Goal: Transaction & Acquisition: Subscribe to service/newsletter

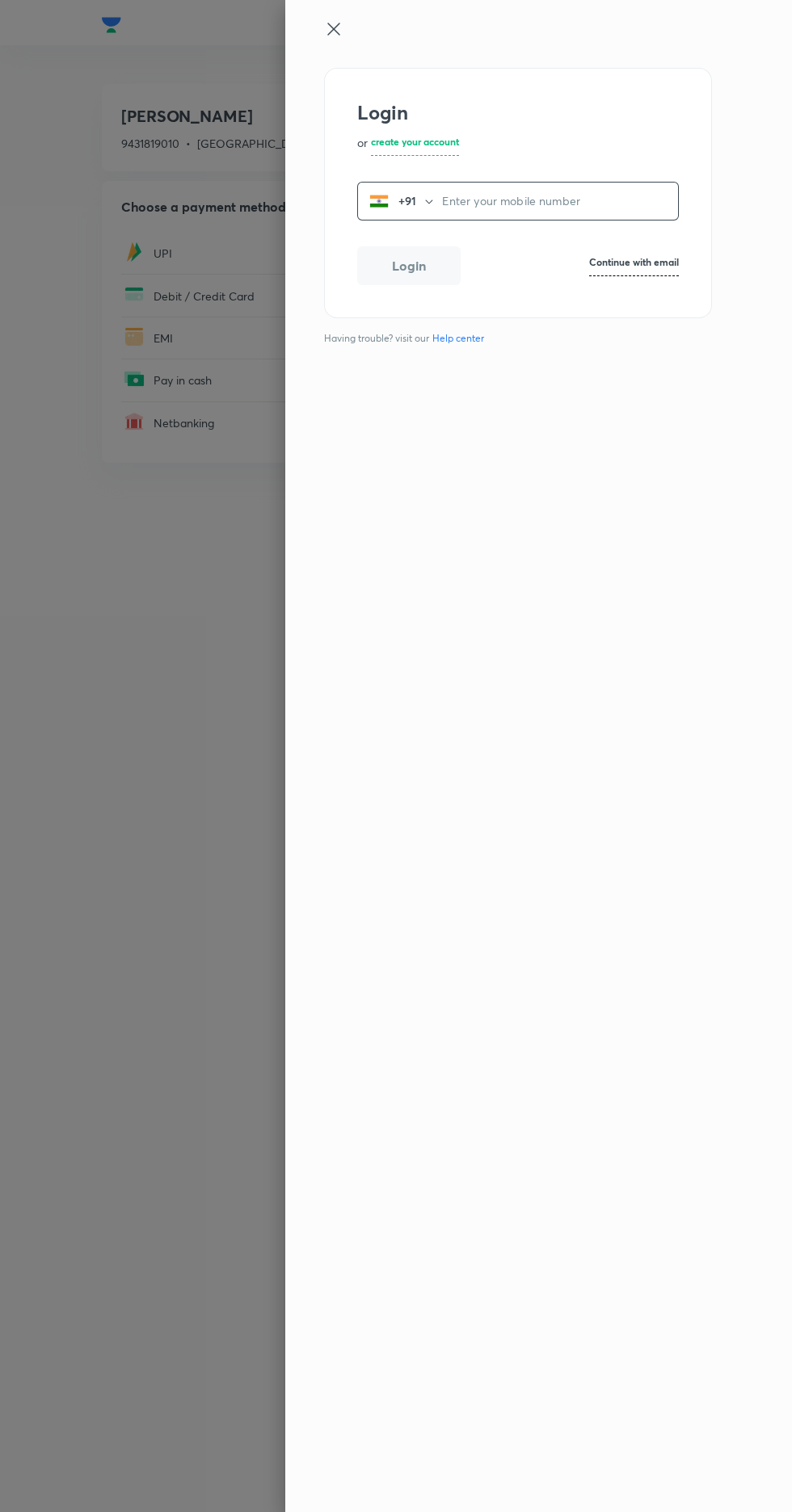
click at [476, 205] on input "tel" at bounding box center [559, 201] width 236 height 33
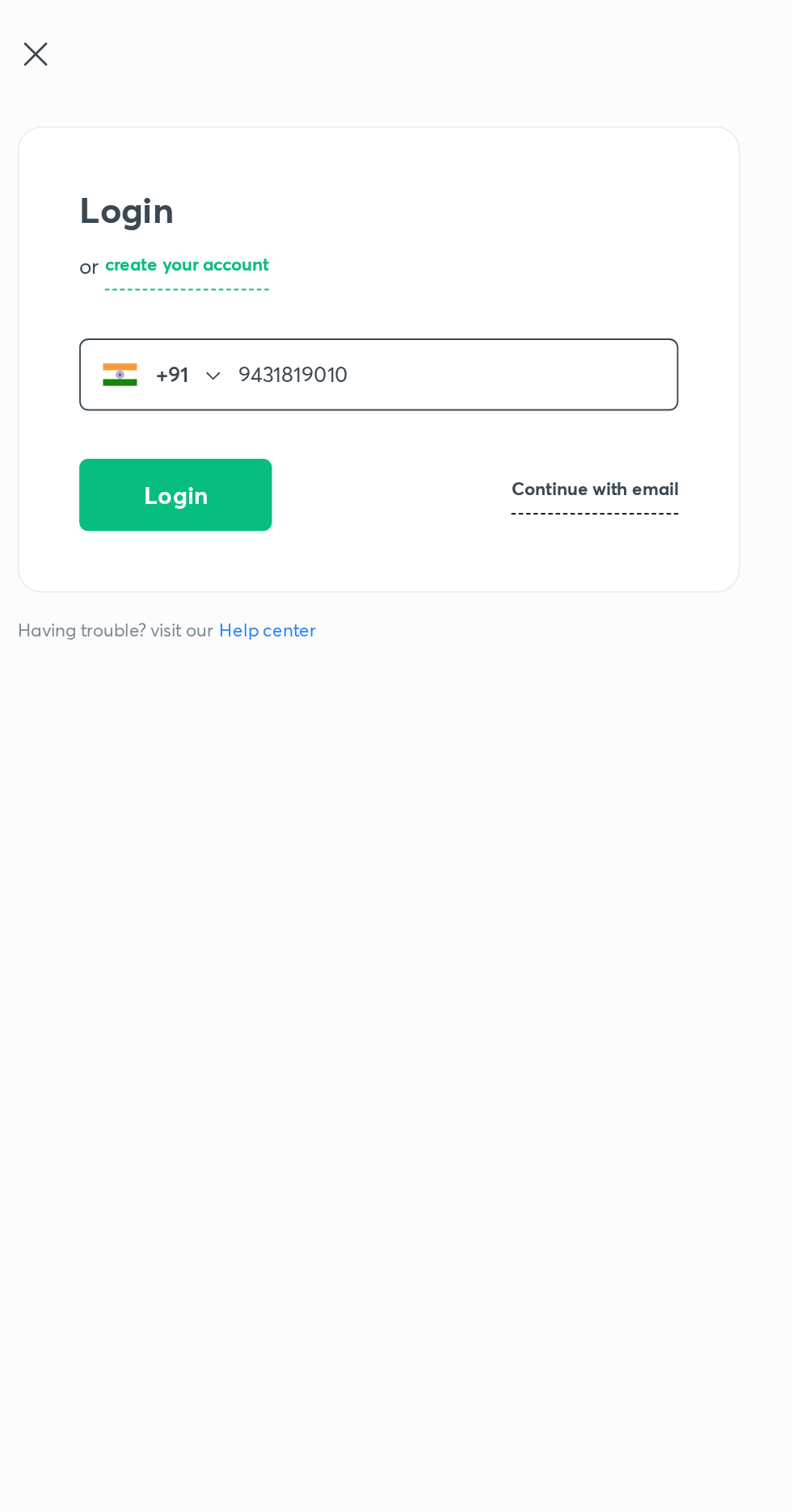
type input "9431819010"
click at [406, 256] on button "Login" at bounding box center [409, 266] width 103 height 39
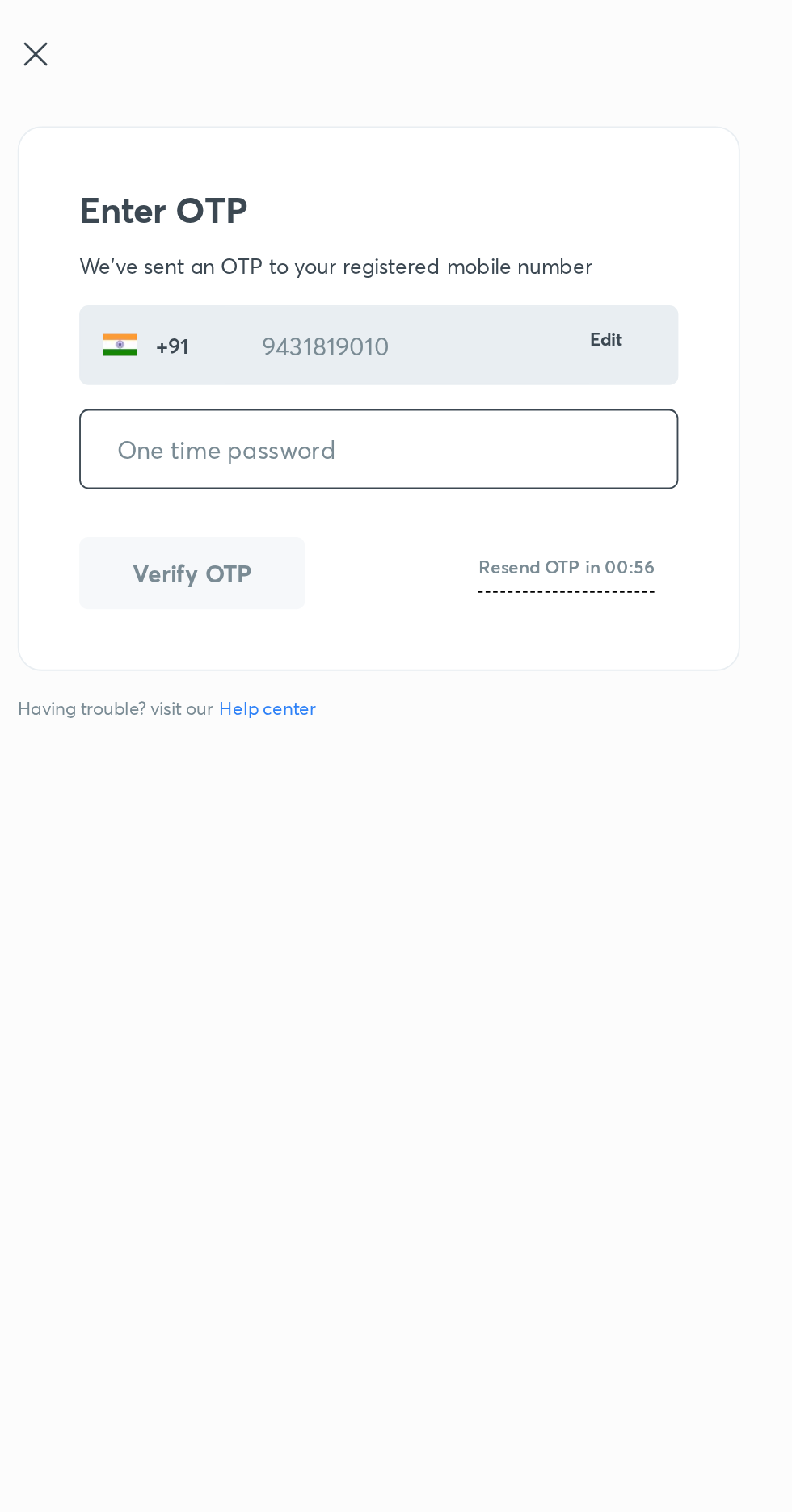
click at [400, 248] on input "tel" at bounding box center [518, 241] width 320 height 41
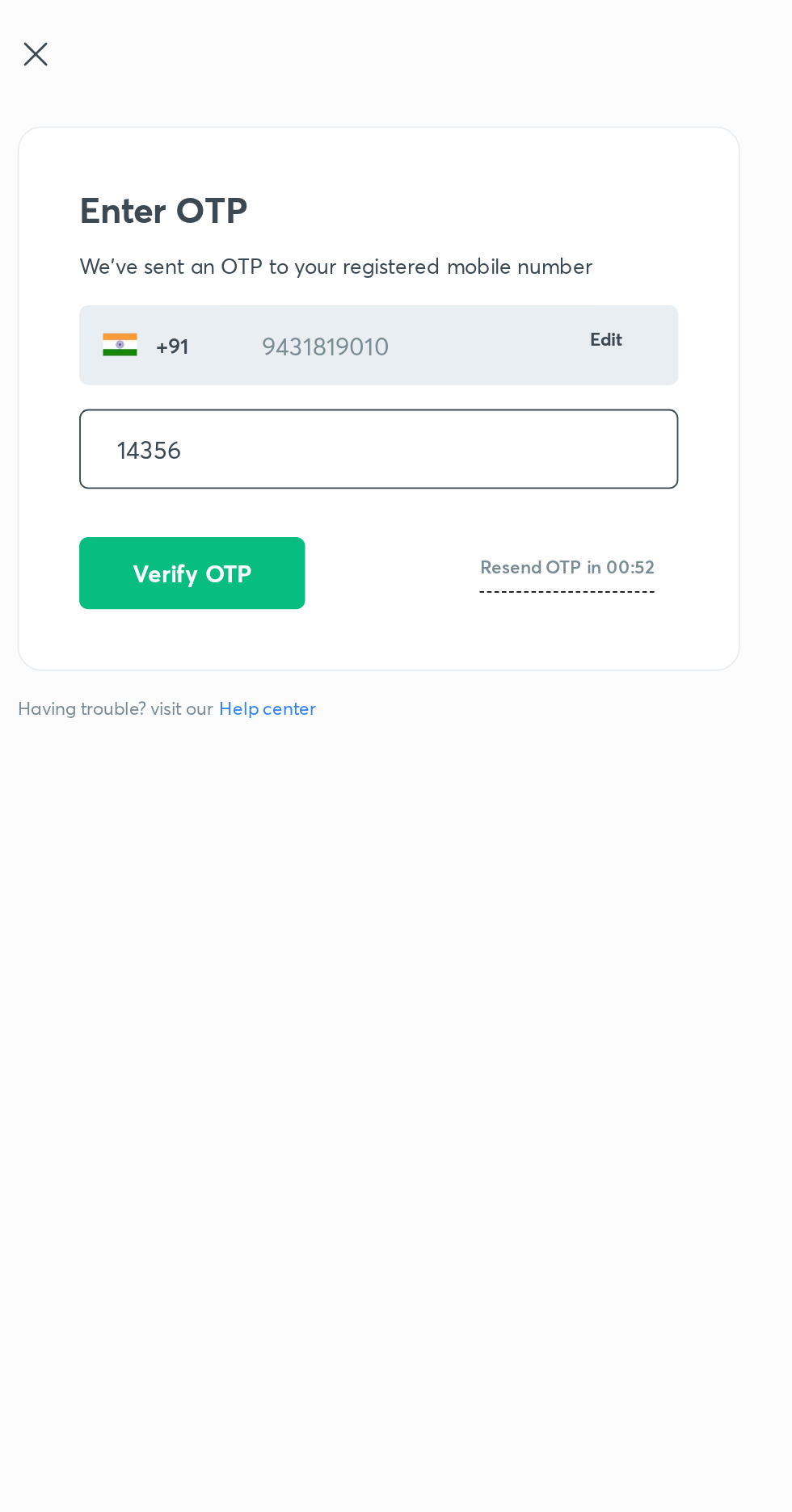
type input "143562"
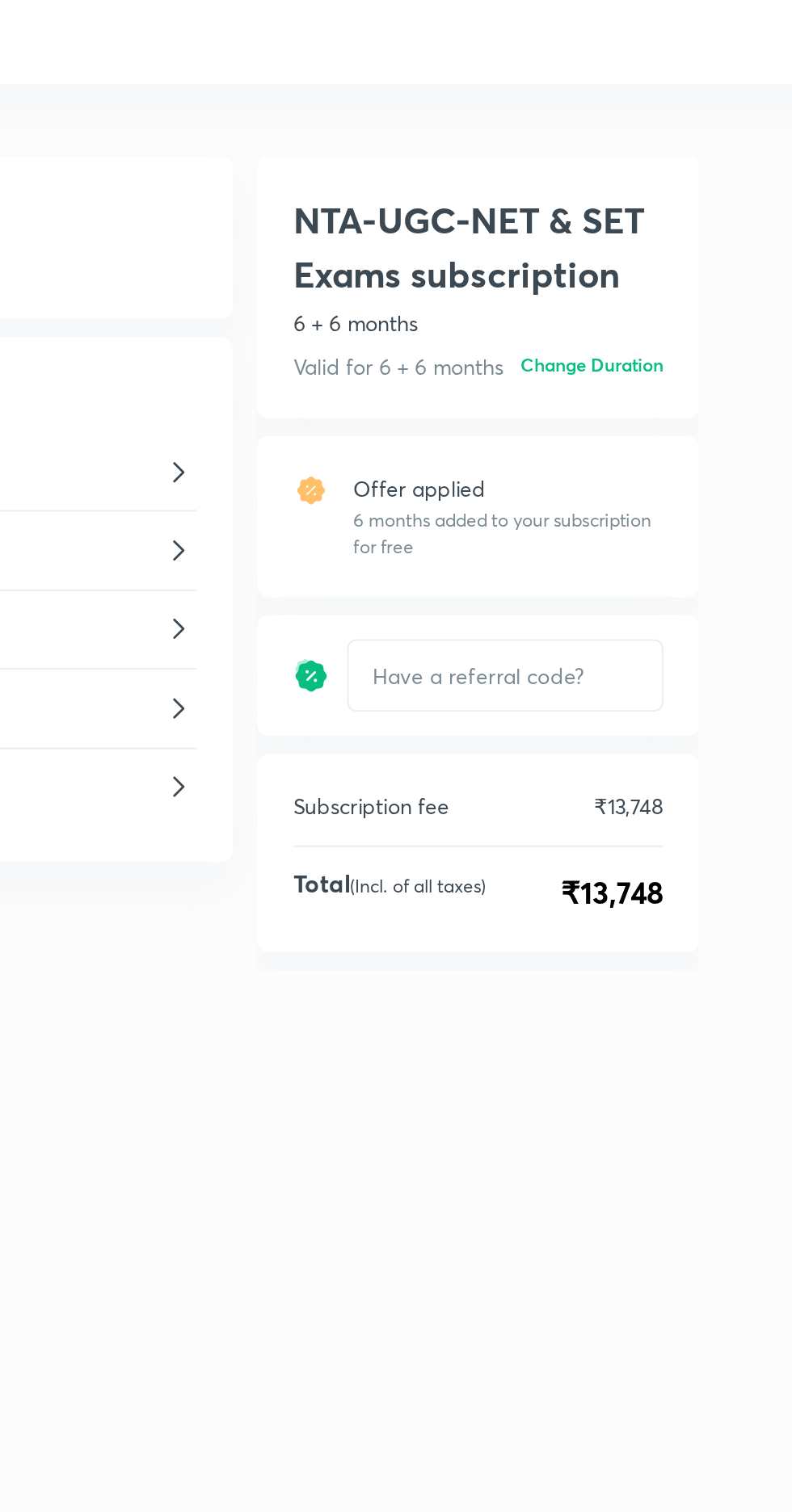
click at [619, 364] on input "text" at bounding box center [586, 363] width 168 height 36
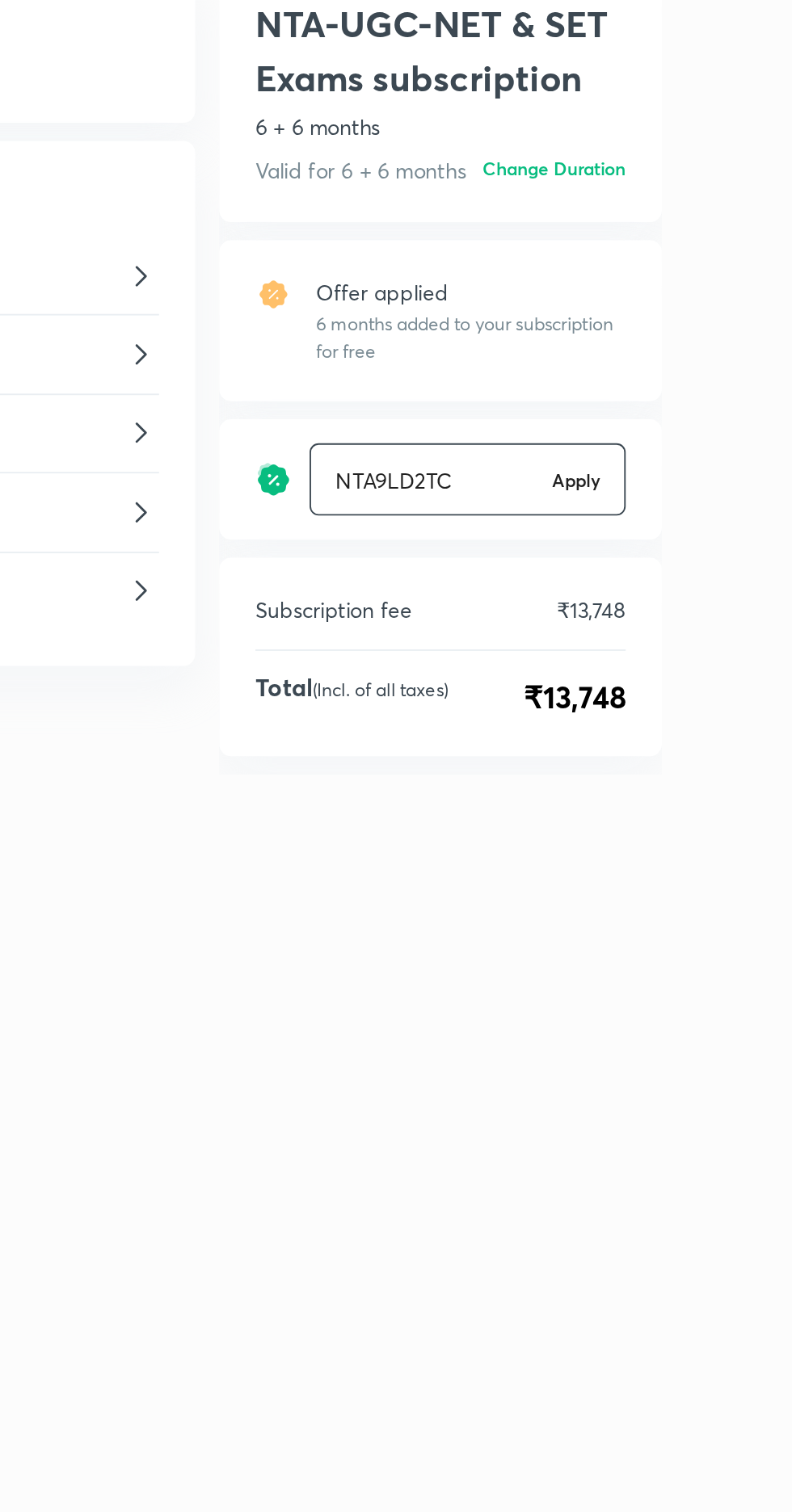
type input "NTA9LD2TC"
click at [649, 369] on h6 "Apply" at bounding box center [643, 362] width 26 height 14
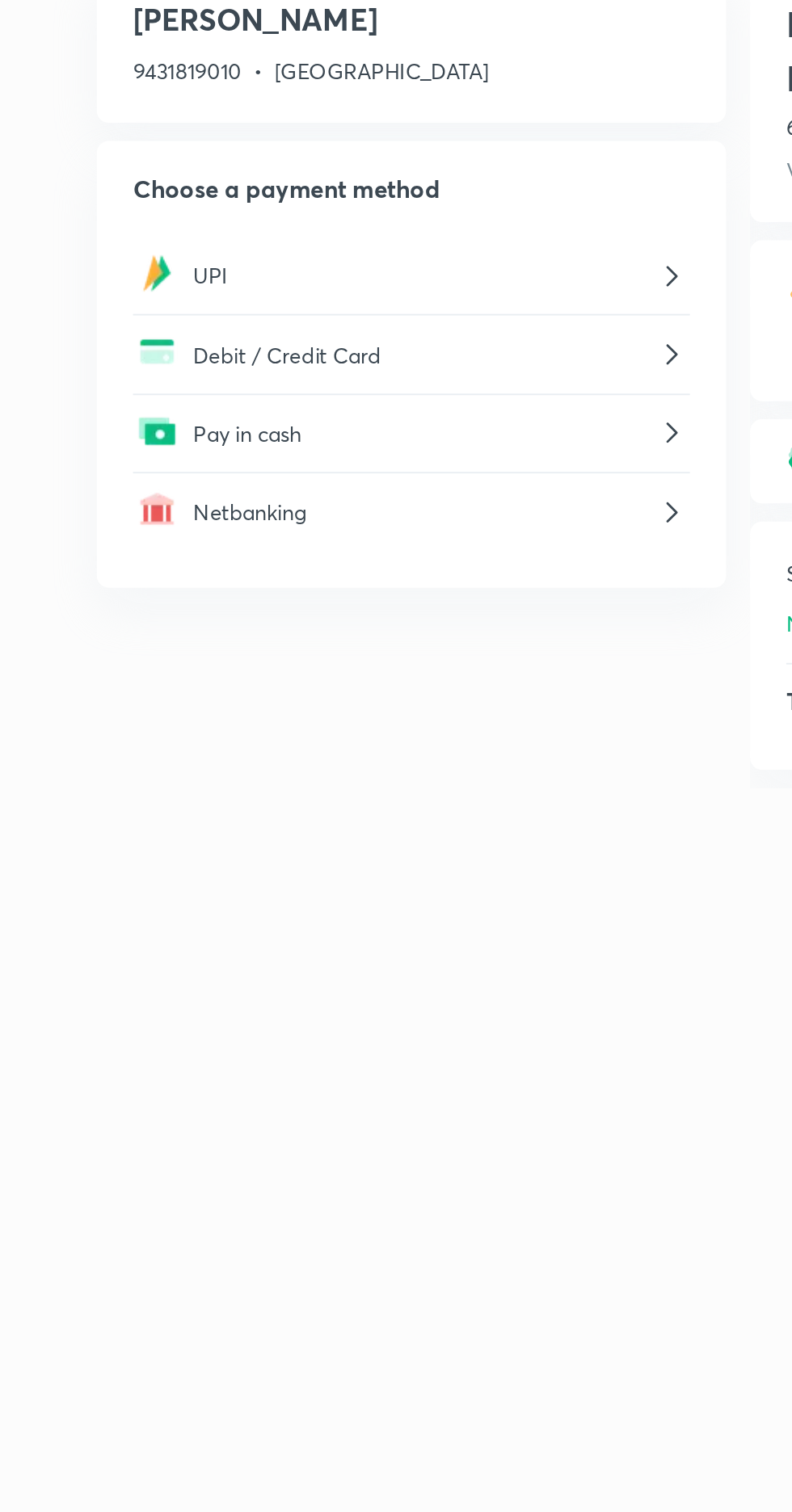
click at [161, 253] on p "UPI" at bounding box center [277, 253] width 247 height 17
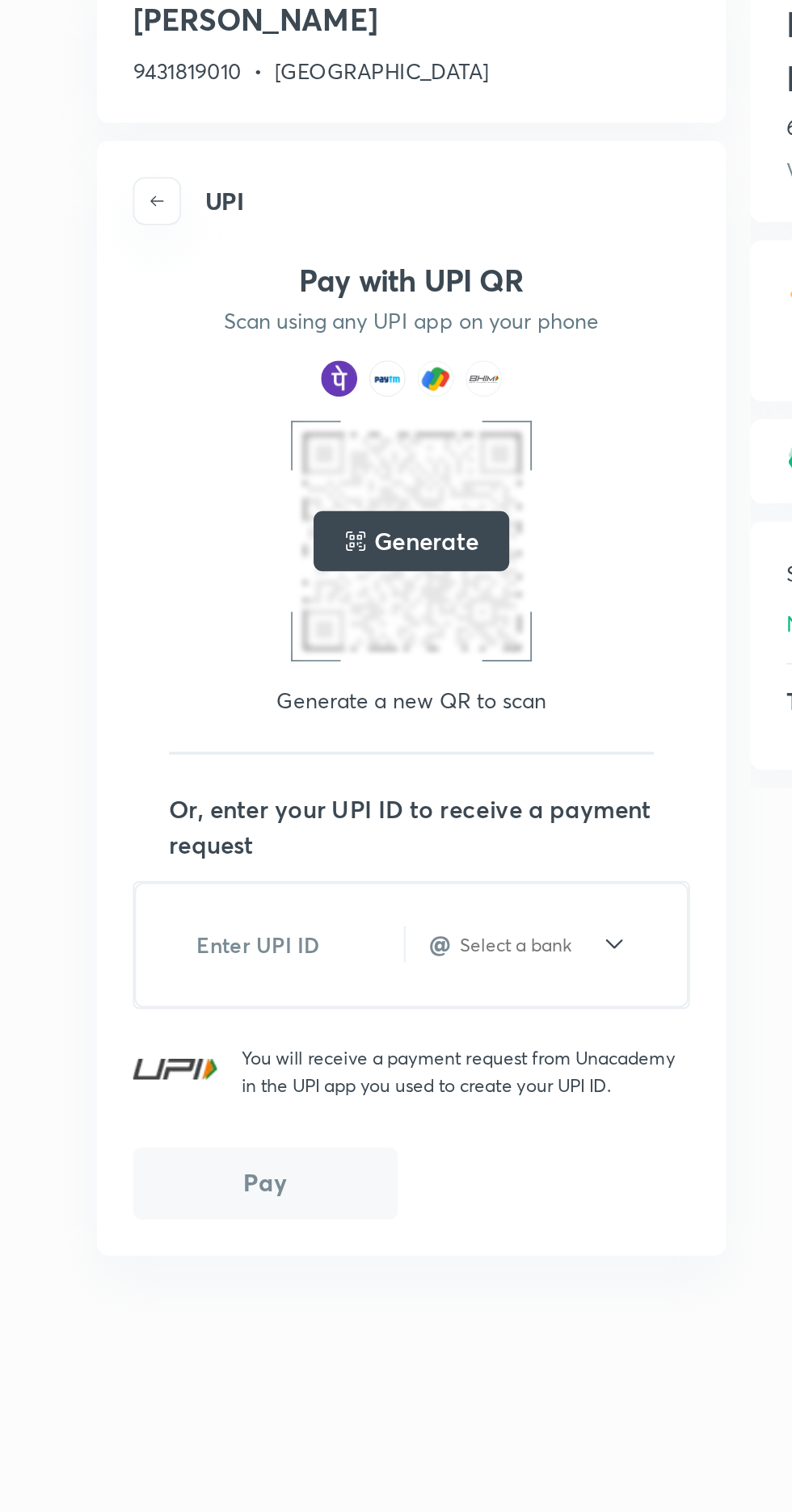
click at [134, 213] on icon "button" at bounding box center [135, 214] width 8 height 6
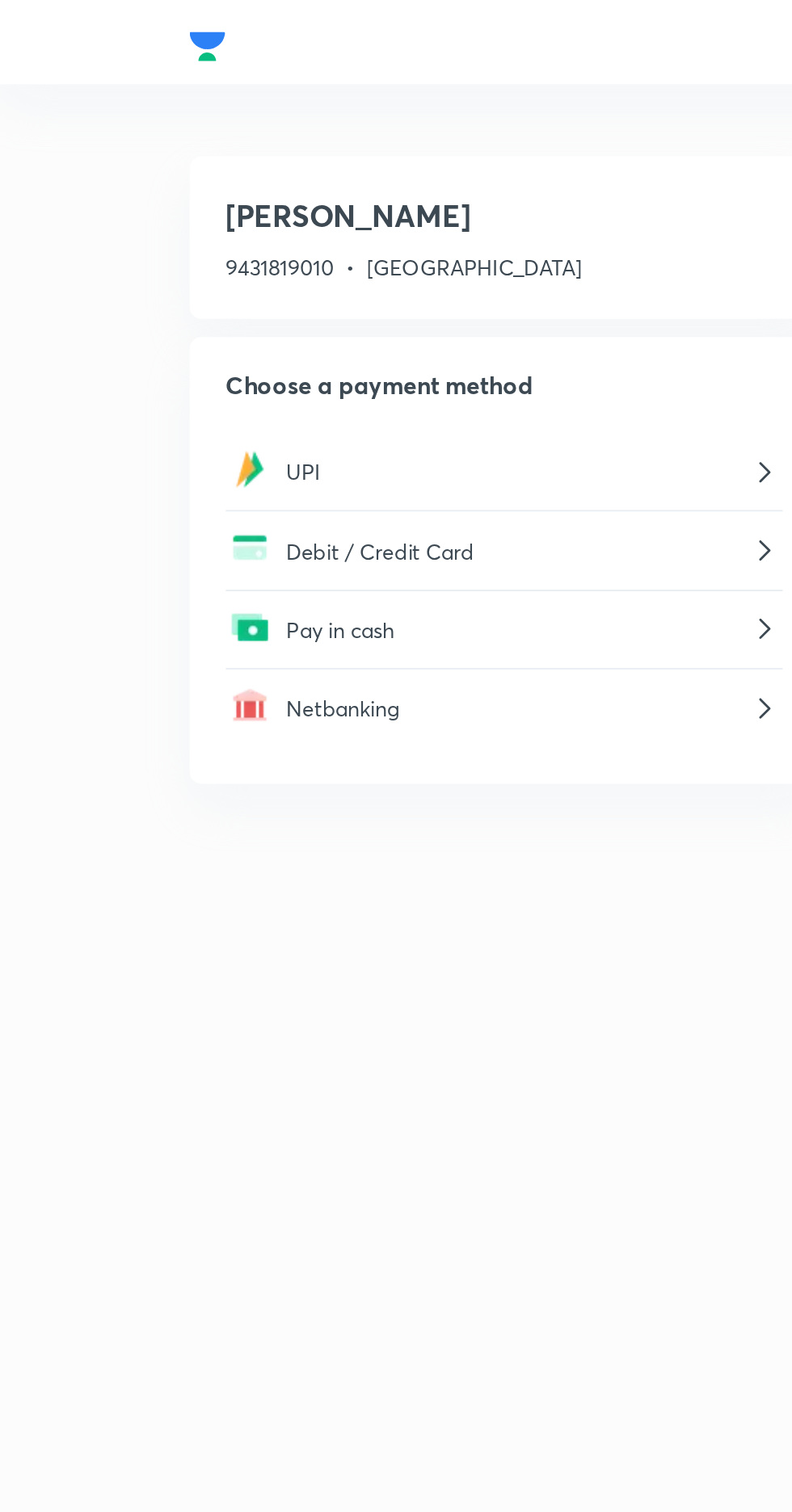
click at [369, 251] on p "UPI" at bounding box center [277, 253] width 247 height 17
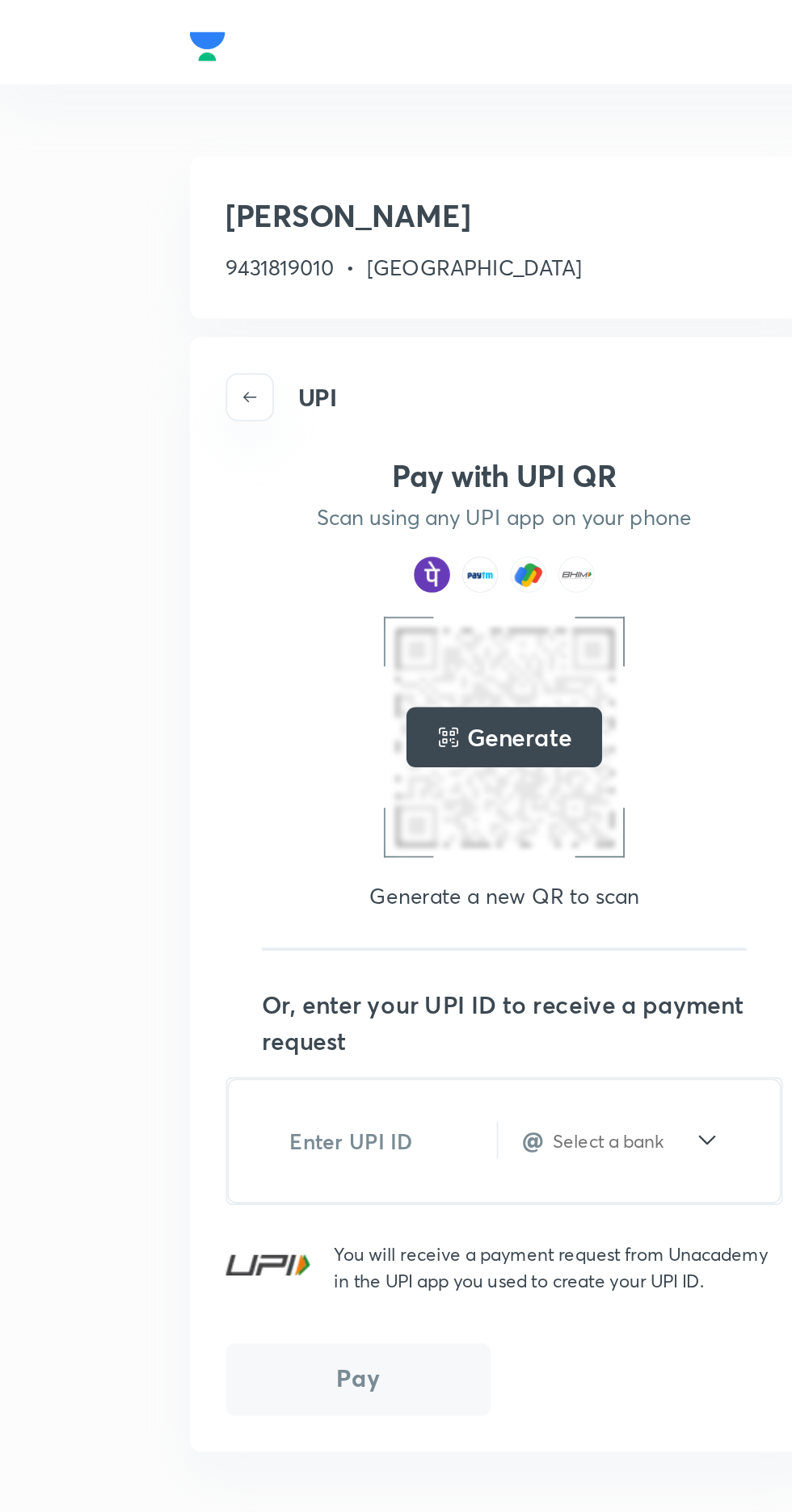
click at [280, 314] on img at bounding box center [284, 309] width 19 height 19
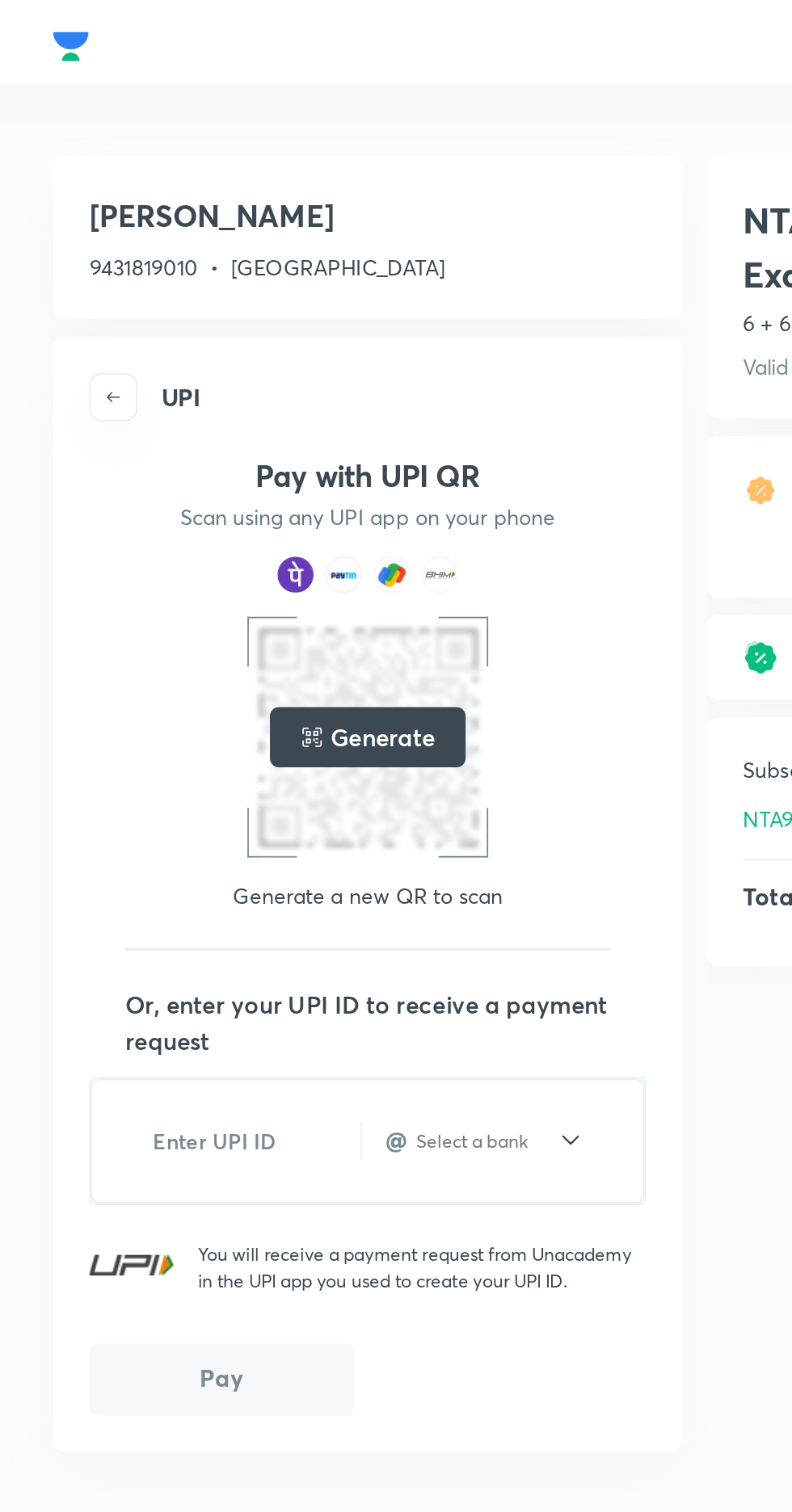
click at [352, 614] on input "text" at bounding box center [333, 612] width 76 height 13
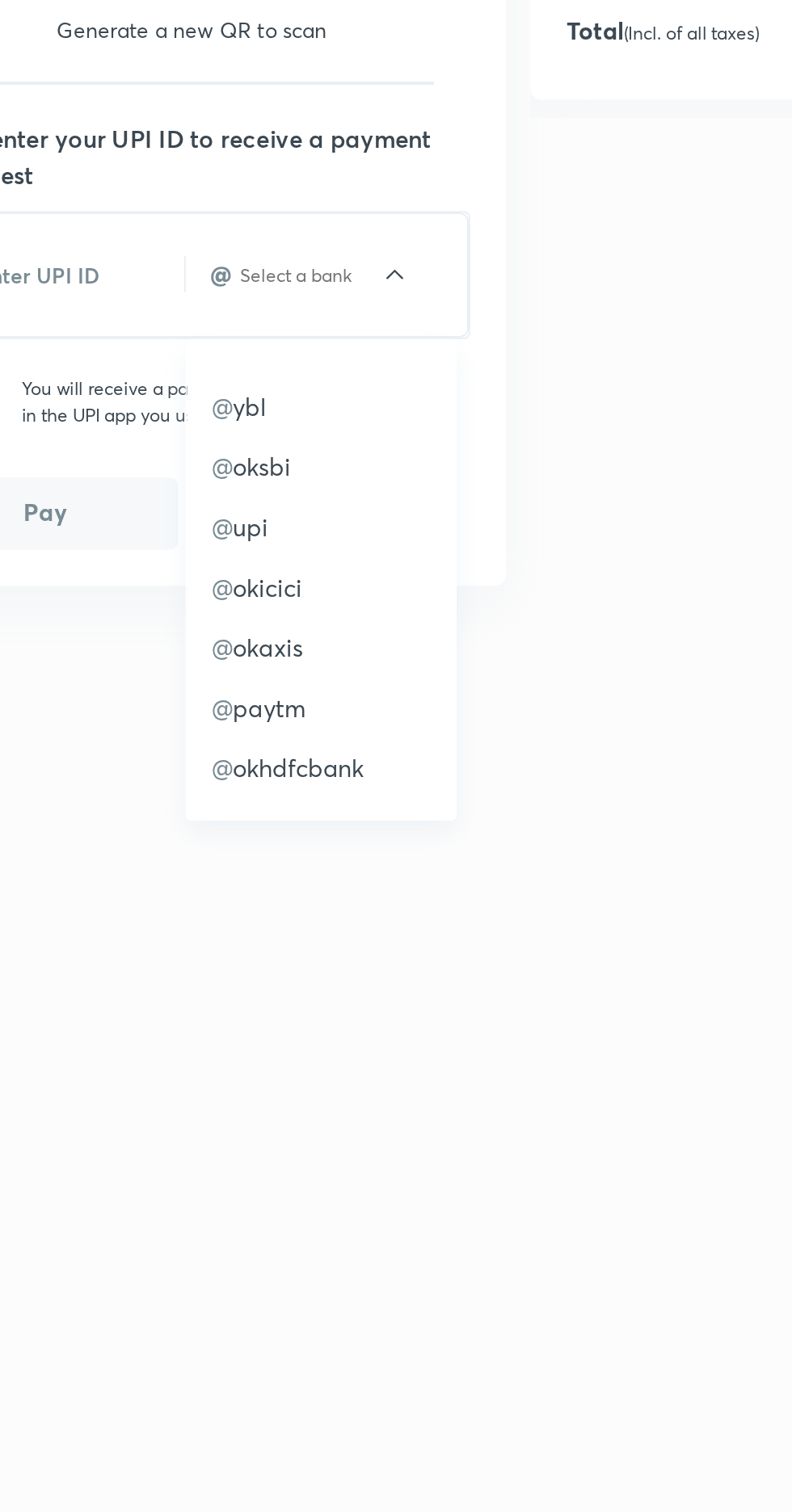
click at [289, 756] on span "@" at bounding box center [287, 748] width 11 height 17
type input "upi"
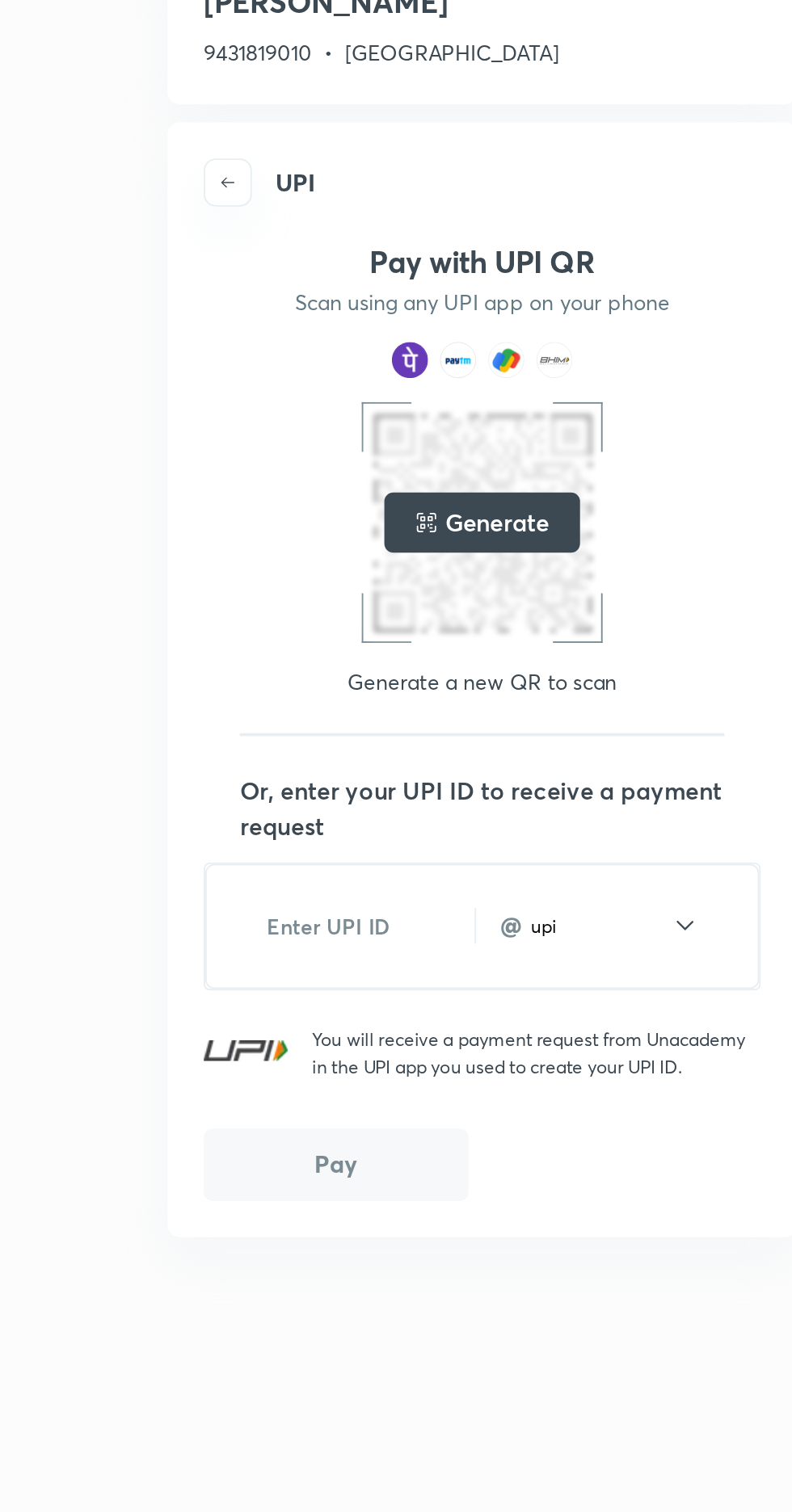
click at [306, 397] on div "Generate" at bounding box center [269, 395] width 104 height 32
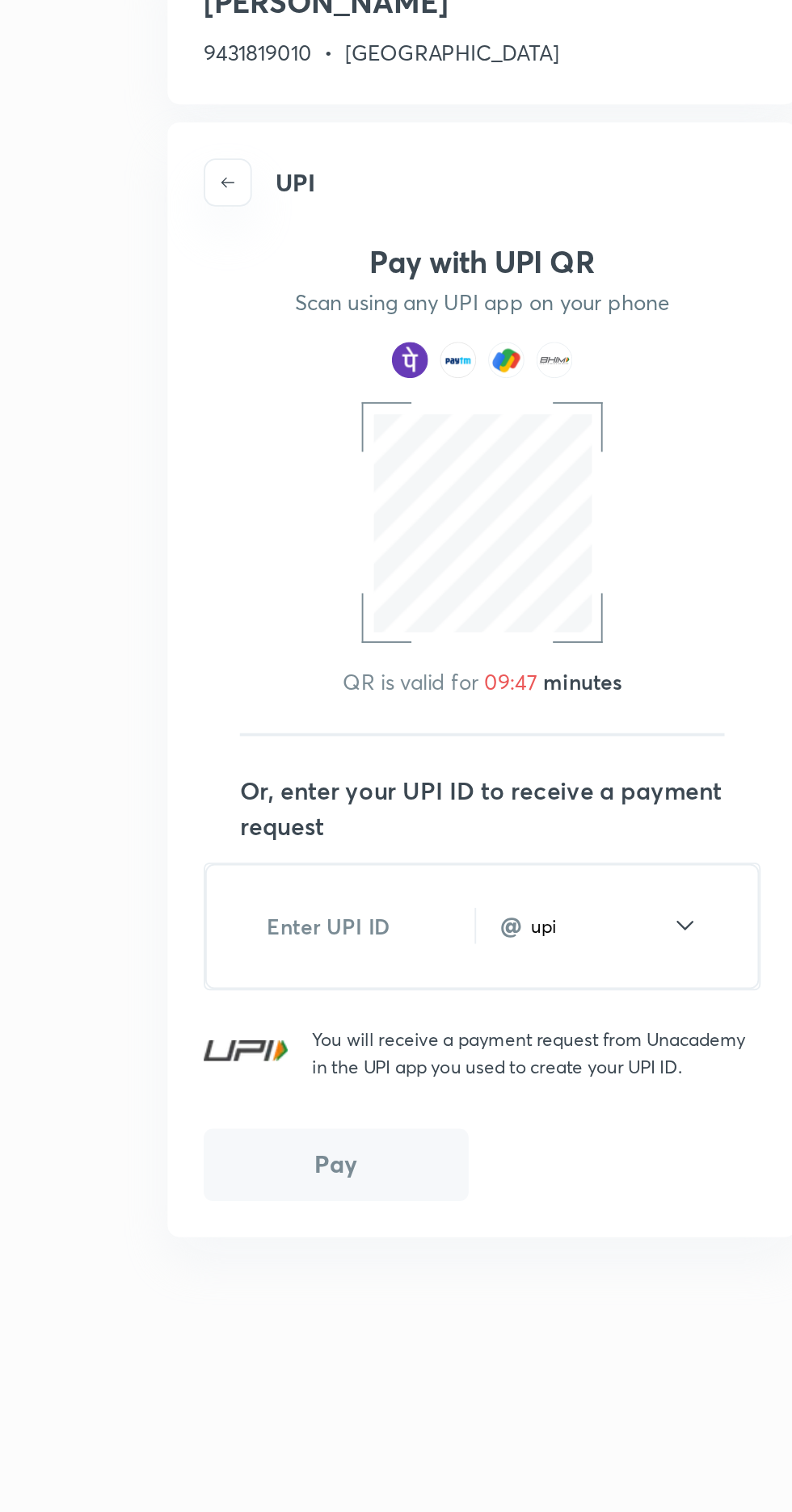
click at [324, 462] on div "Pay with UPI QR Scan using any UPI app on your phone QR is valid for 09:47 minu…" at bounding box center [270, 367] width 299 height 244
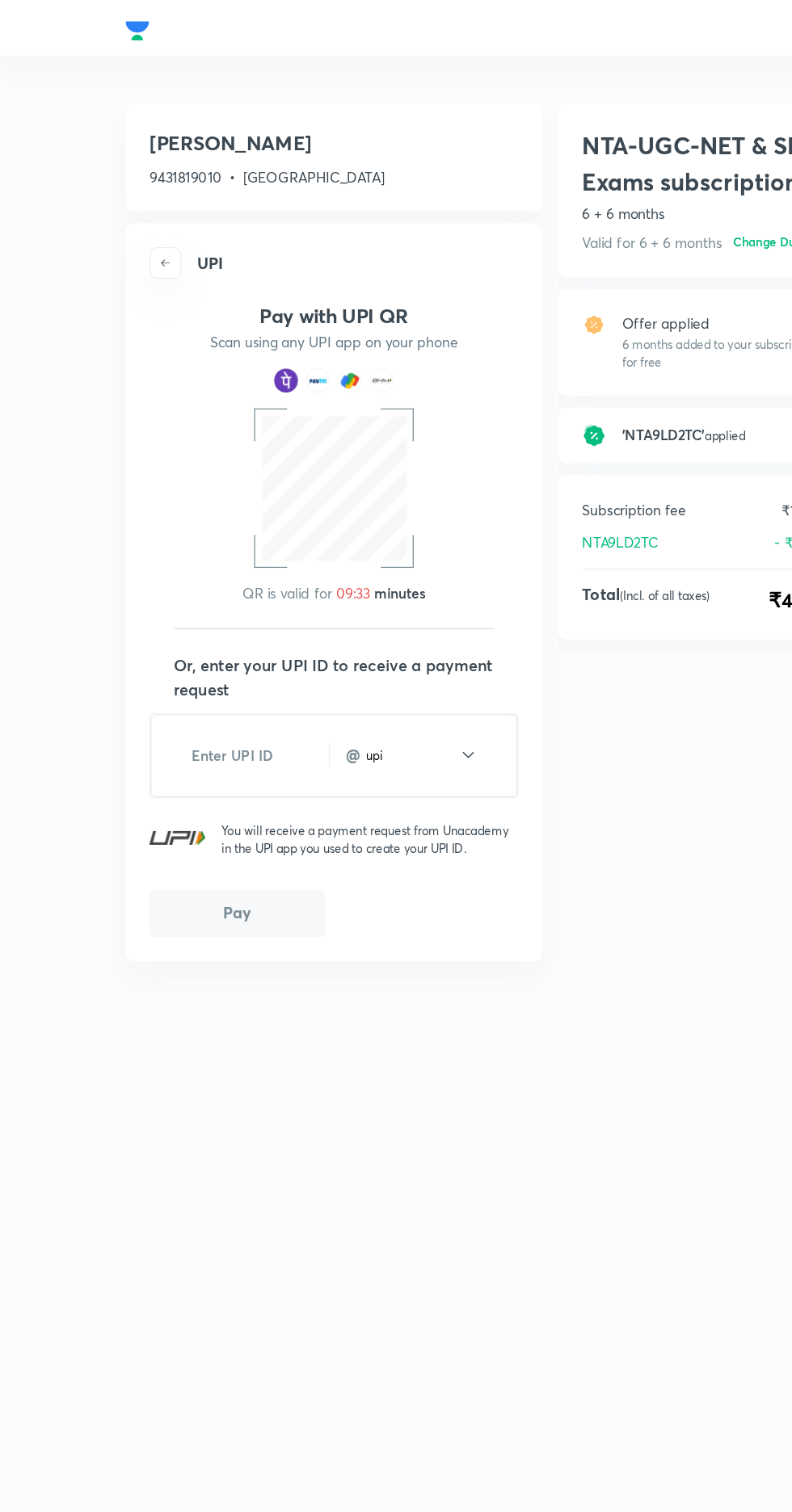
click at [223, 738] on button "Pay" at bounding box center [192, 740] width 142 height 39
click at [226, 752] on button "Pay" at bounding box center [192, 740] width 142 height 39
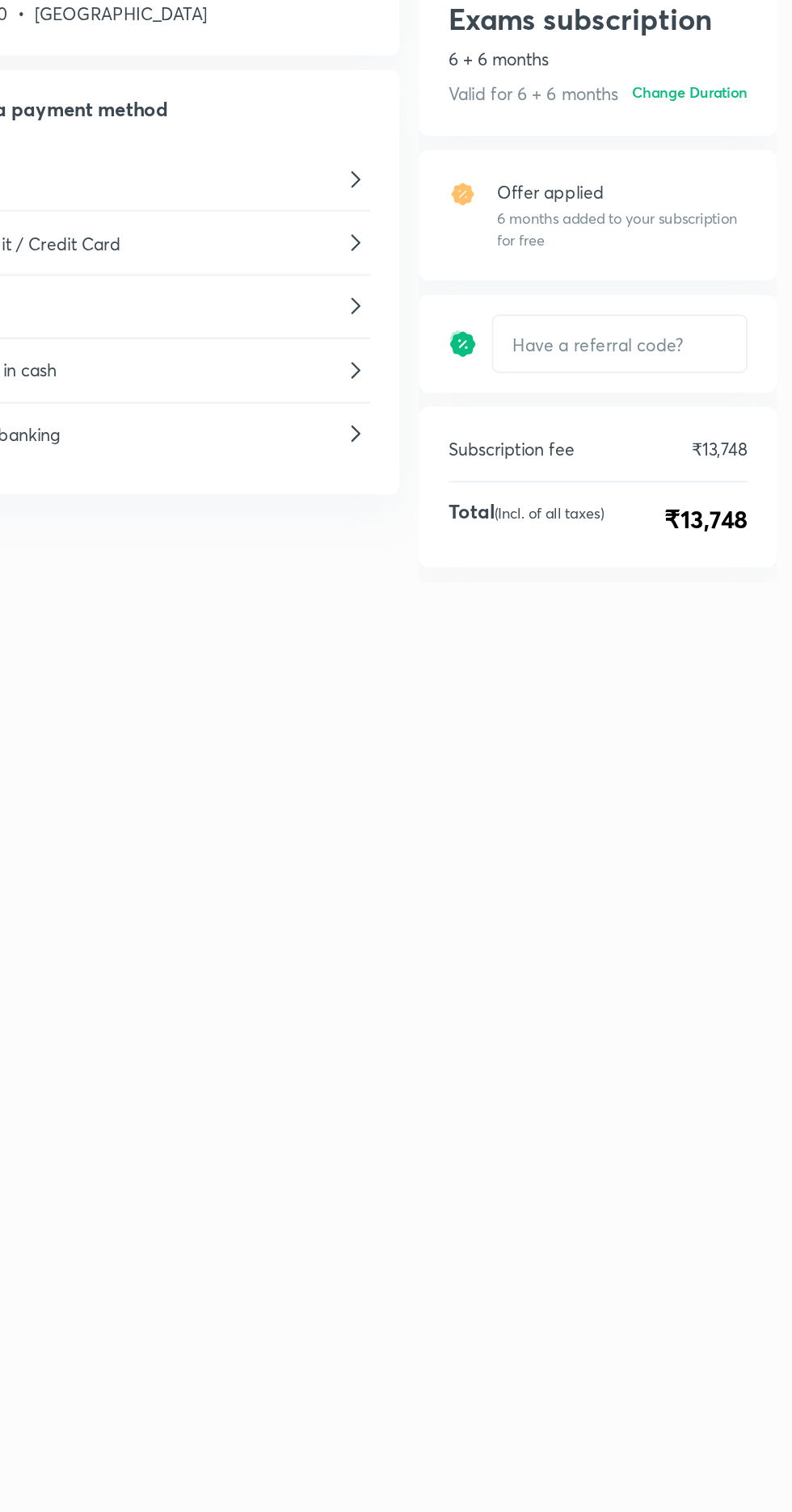
click at [577, 363] on input "text" at bounding box center [586, 363] width 168 height 36
type input "NTA9LD2TC"
click at [655, 355] on h6 "Apply" at bounding box center [643, 362] width 26 height 14
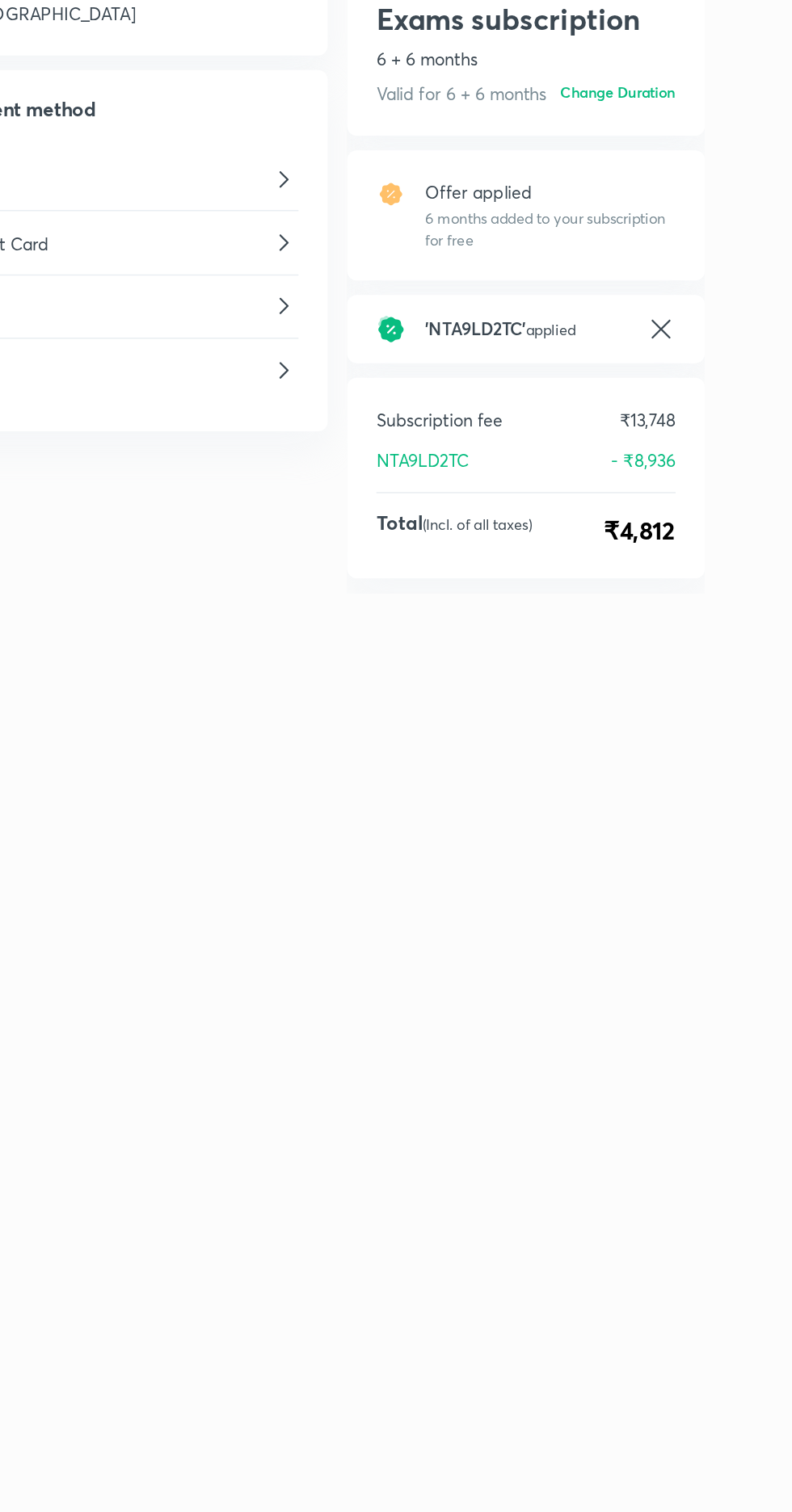
click at [630, 499] on span "₹4,812" at bounding box center [647, 486] width 48 height 24
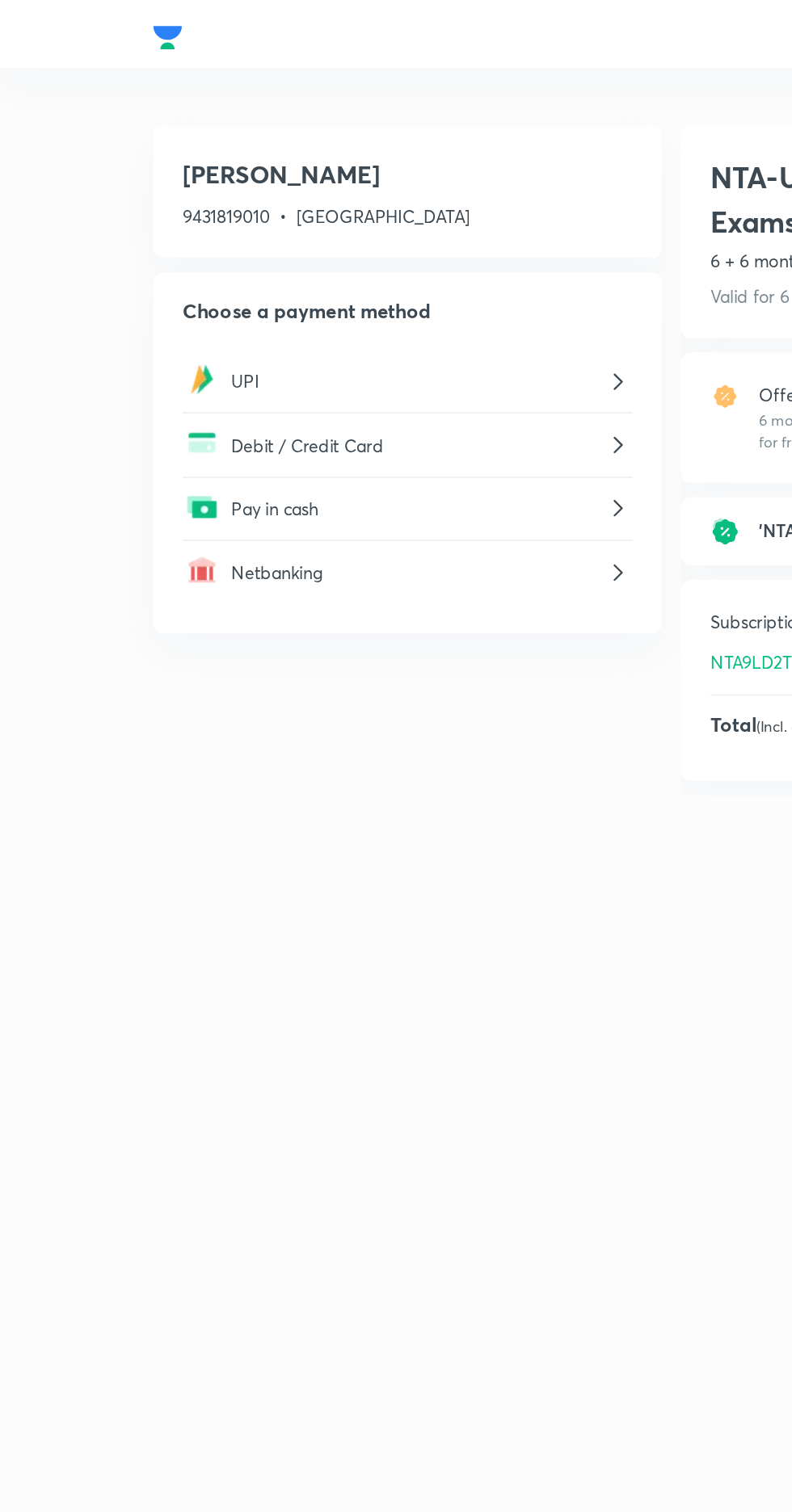
click at [353, 251] on p "UPI" at bounding box center [277, 253] width 247 height 17
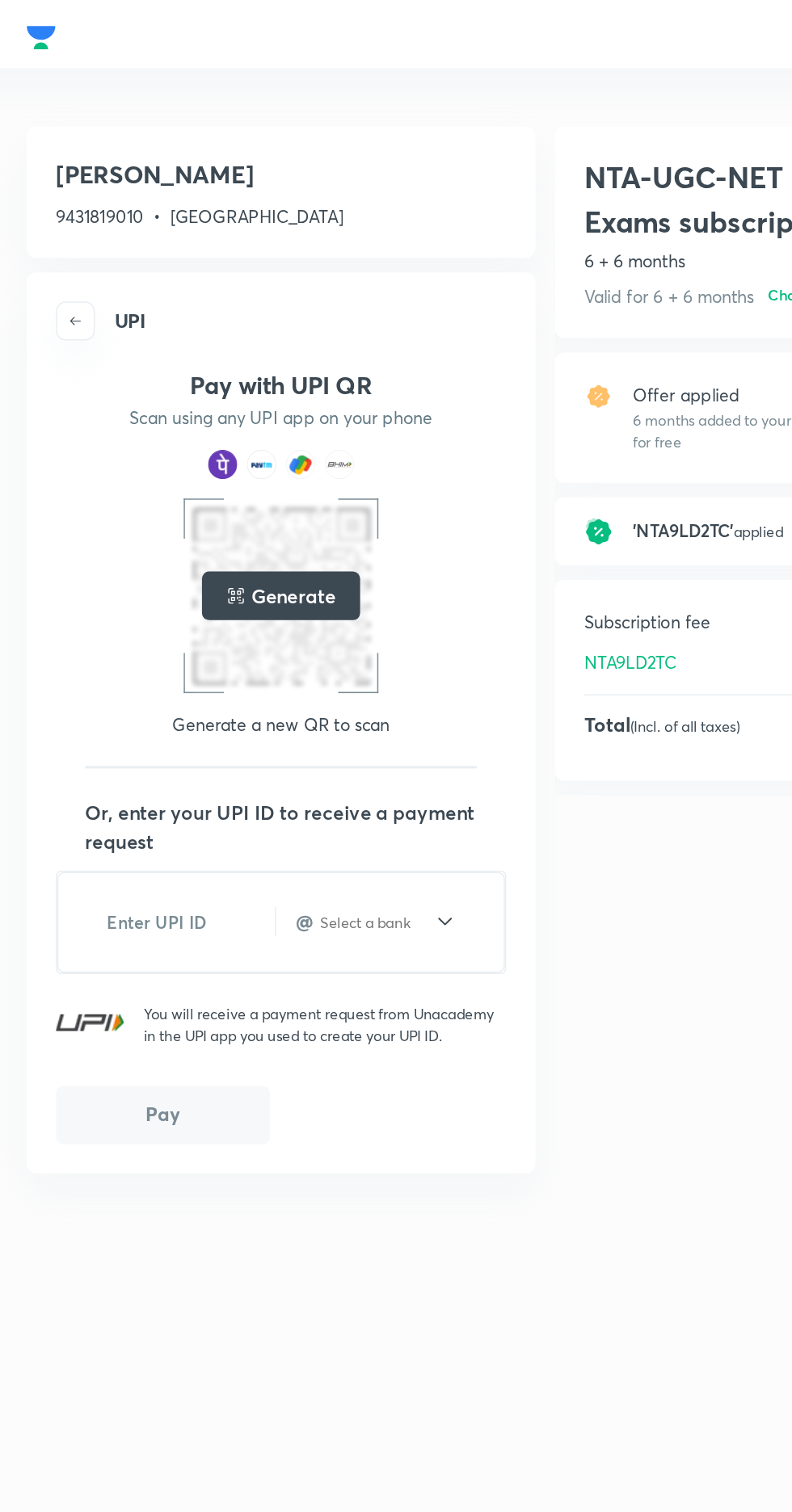
click at [277, 400] on h5 "Generate" at bounding box center [278, 395] width 55 height 19
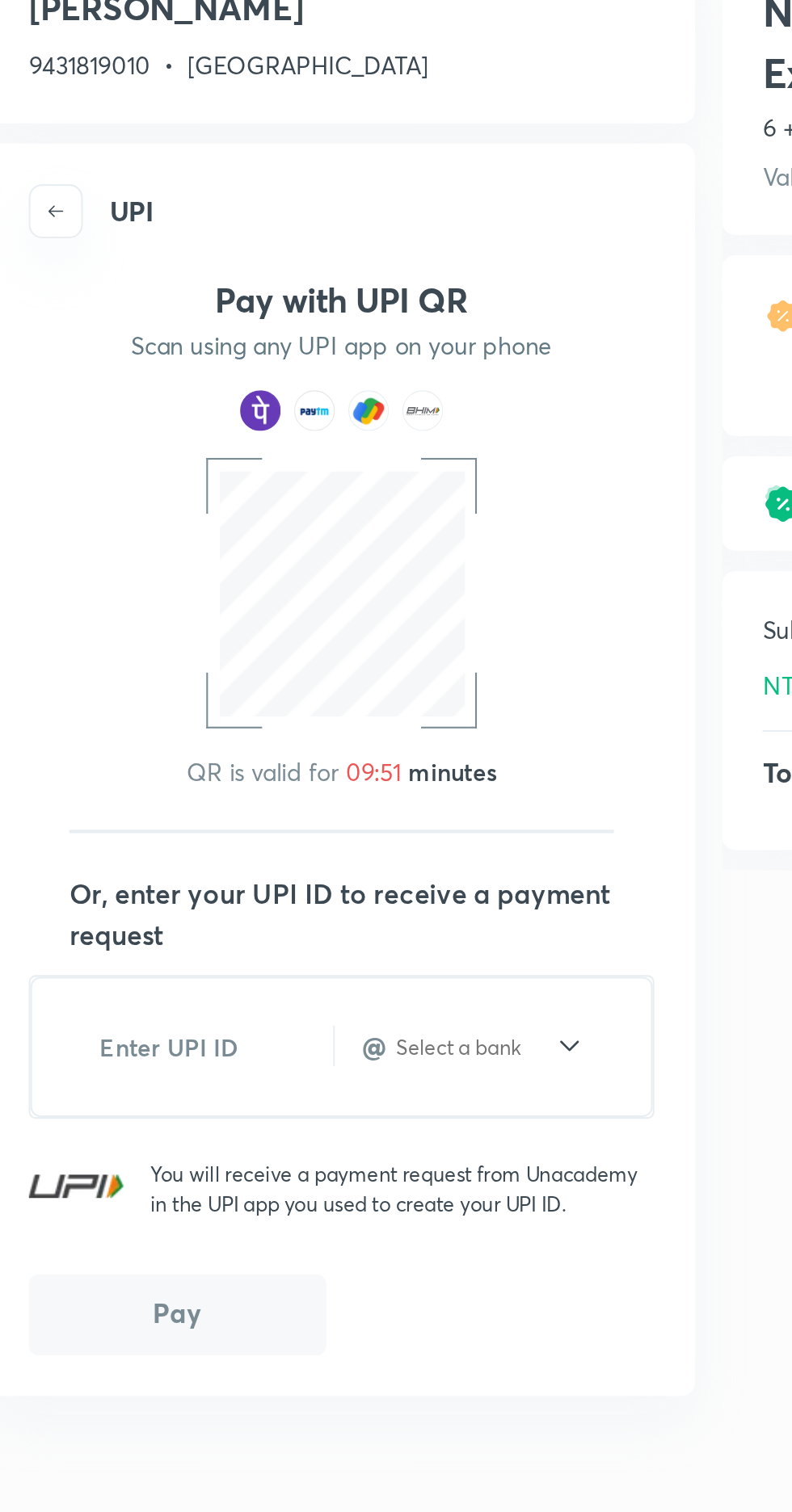
click at [286, 311] on img at bounding box center [284, 309] width 19 height 19
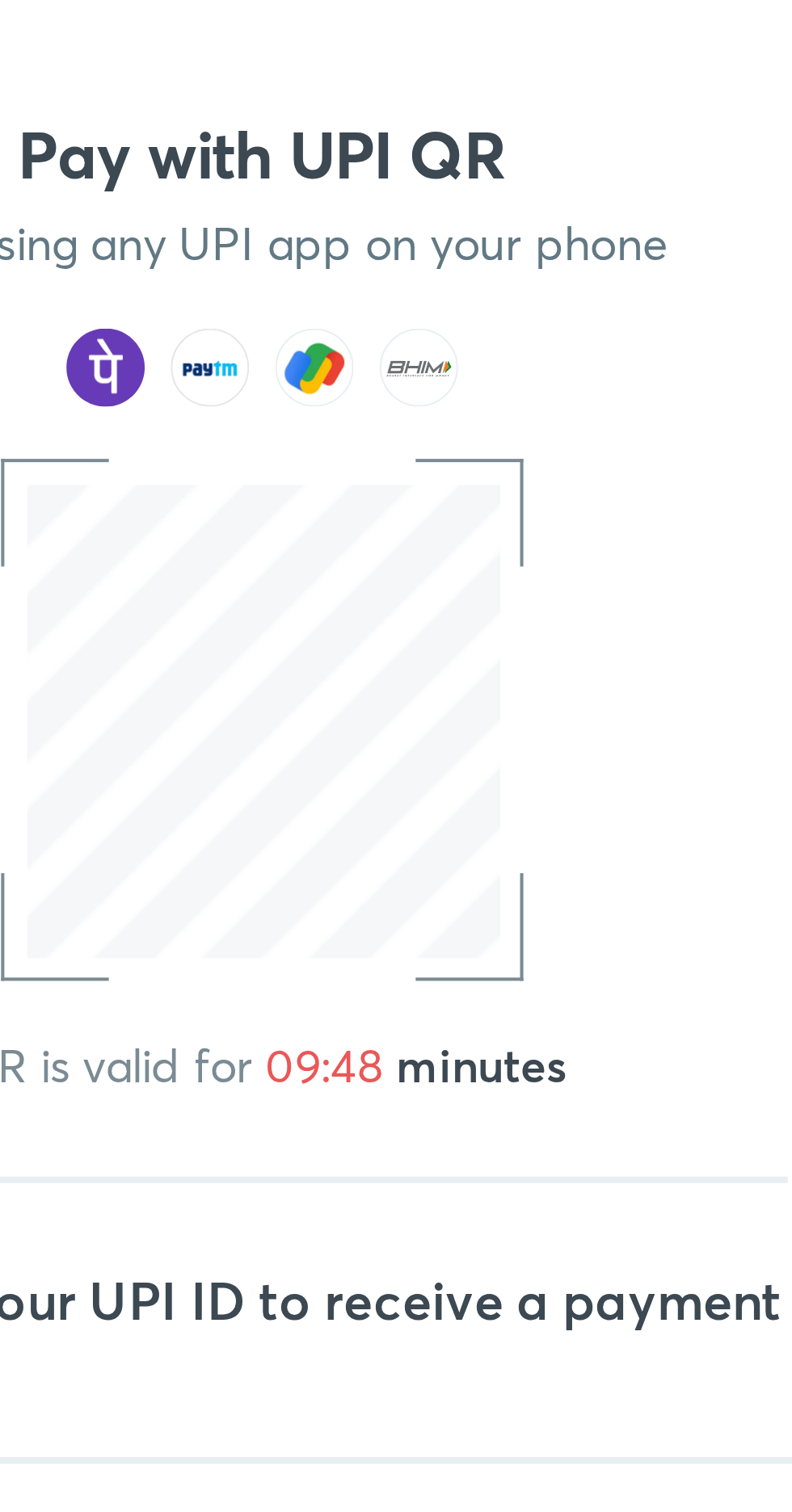
click at [286, 312] on img at bounding box center [284, 309] width 19 height 19
click at [285, 309] on img at bounding box center [284, 309] width 19 height 19
click at [317, 308] on img at bounding box center [310, 309] width 19 height 19
click at [231, 312] on img at bounding box center [232, 309] width 19 height 19
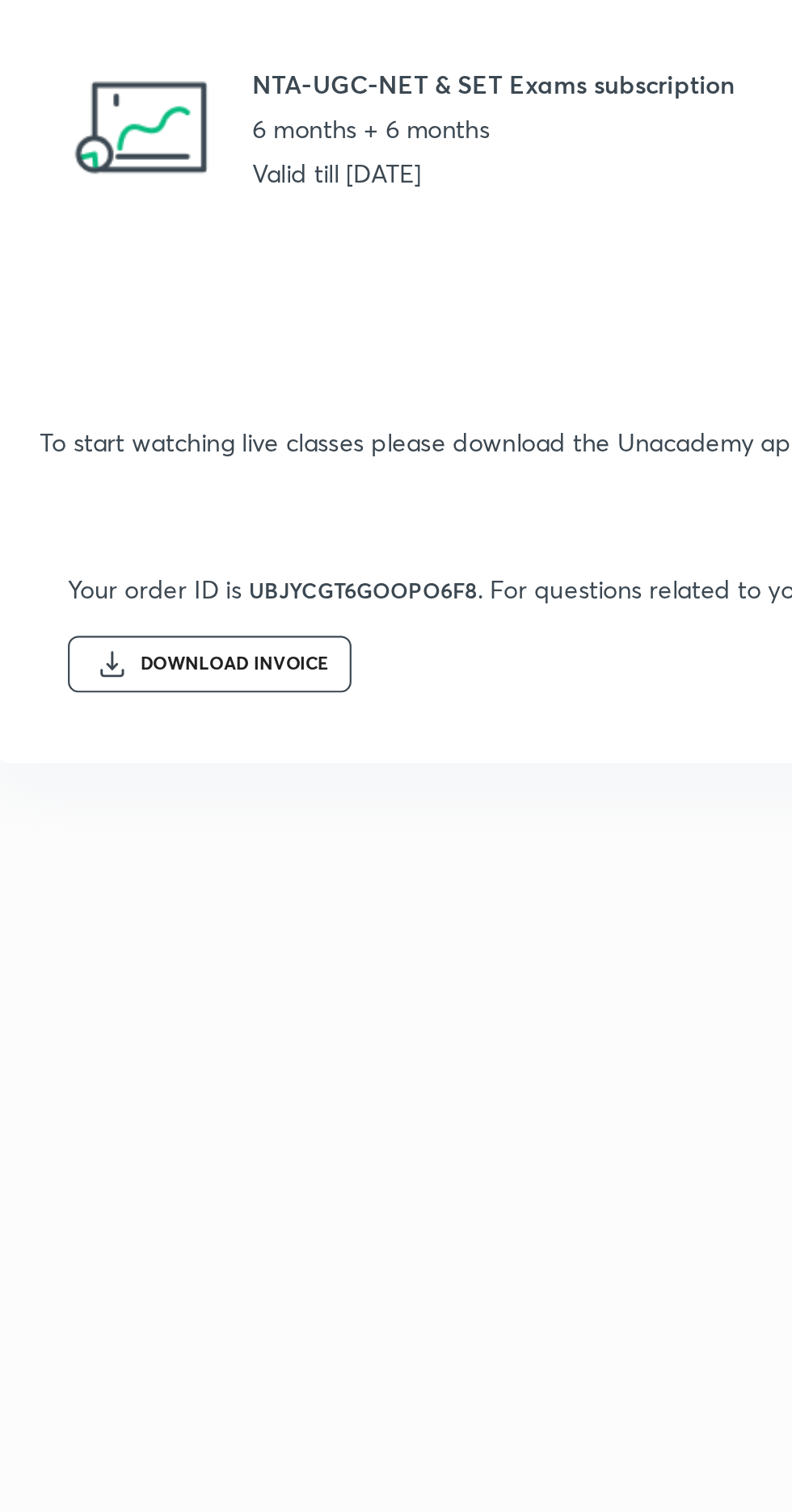
click at [232, 478] on div "DOWNLOAD INVOICE" at bounding box center [210, 474] width 86 height 10
